Goal: Browse casually: Explore the website without a specific task or goal

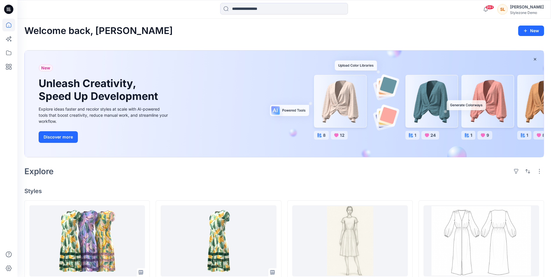
scroll to position [145, 0]
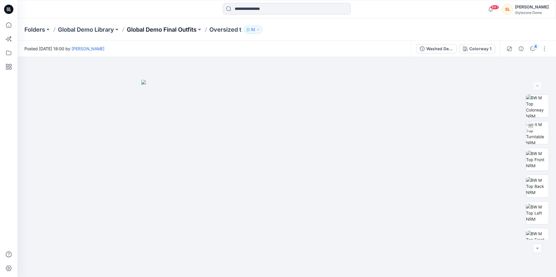
click at [144, 31] on p "Global Demo Final Outfits" at bounding box center [162, 30] width 70 height 8
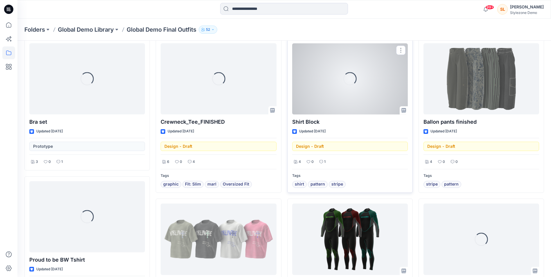
scroll to position [29, 0]
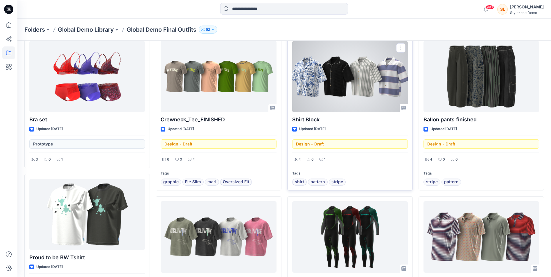
click at [323, 85] on div at bounding box center [350, 76] width 116 height 71
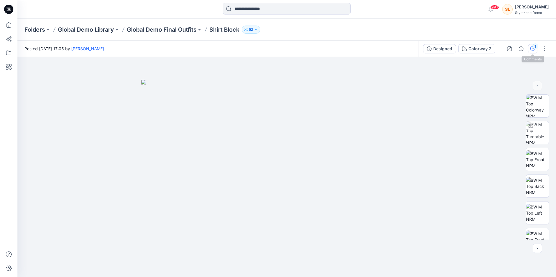
click at [529, 48] on button "1" at bounding box center [532, 48] width 9 height 9
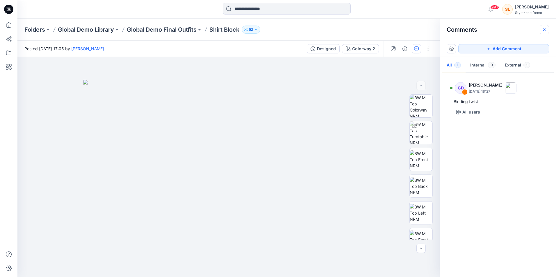
click at [546, 27] on icon "button" at bounding box center [544, 29] width 5 height 5
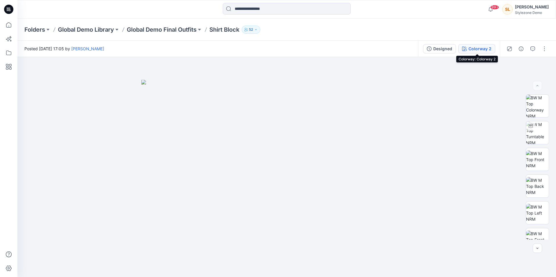
click at [488, 51] on div "Colorway 2" at bounding box center [479, 49] width 23 height 6
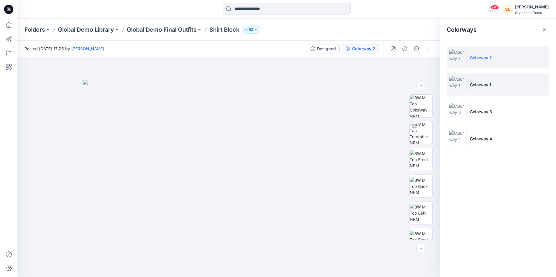
click at [462, 89] on img at bounding box center [457, 84] width 17 height 17
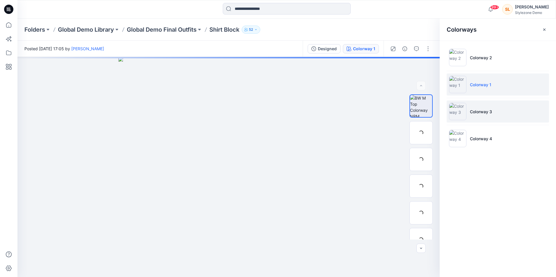
click at [478, 107] on li "Colorway 3" at bounding box center [497, 112] width 102 height 22
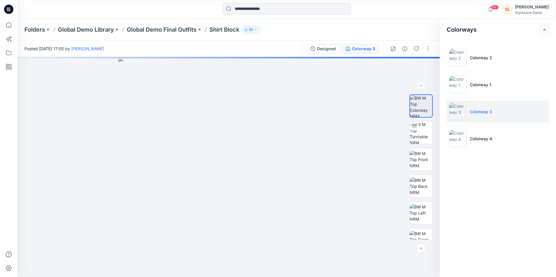
click at [545, 28] on icon "button" at bounding box center [544, 29] width 5 height 5
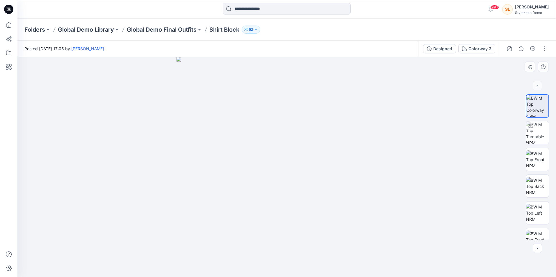
drag, startPoint x: 374, startPoint y: 74, endPoint x: 364, endPoint y: 77, distance: 10.5
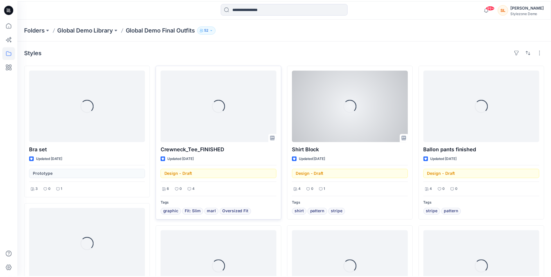
scroll to position [29, 0]
